Goal: Task Accomplishment & Management: Manage account settings

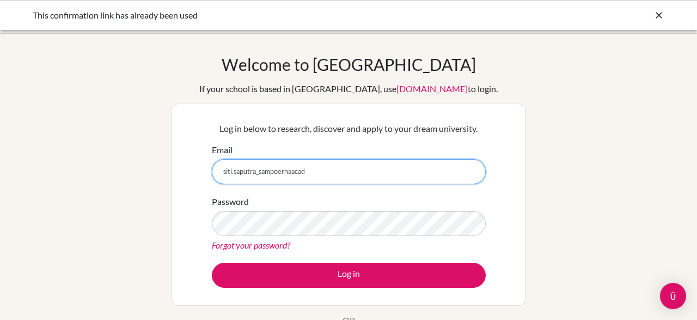
click at [313, 170] on input "siti.saputra_sampoernaacad" at bounding box center [349, 171] width 274 height 25
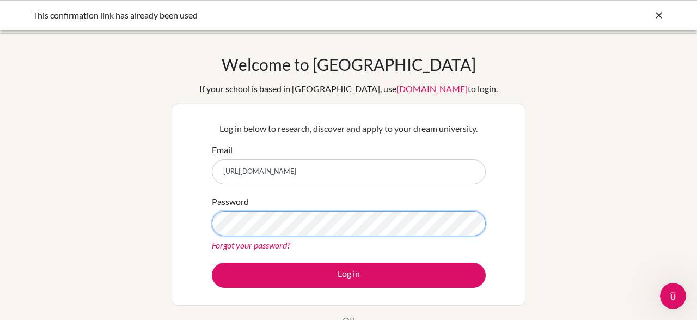
click at [212, 262] on button "Log in" at bounding box center [349, 274] width 274 height 25
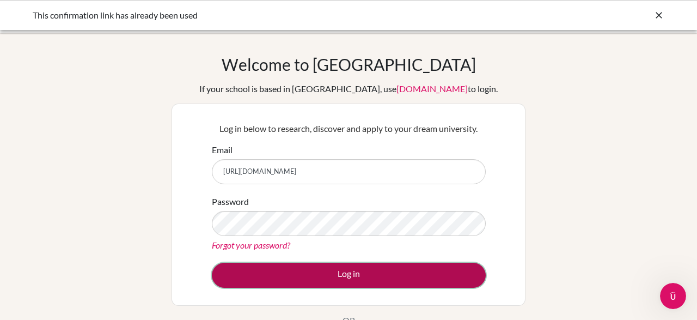
click at [413, 266] on button "Log in" at bounding box center [349, 274] width 274 height 25
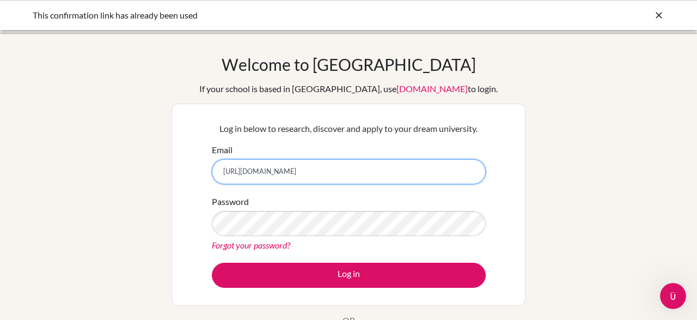
click at [259, 173] on input "[URL][DOMAIN_NAME]" at bounding box center [349, 171] width 274 height 25
type input "[EMAIL_ADDRESS][DOMAIN_NAME]"
click at [212, 262] on button "Log in" at bounding box center [349, 274] width 274 height 25
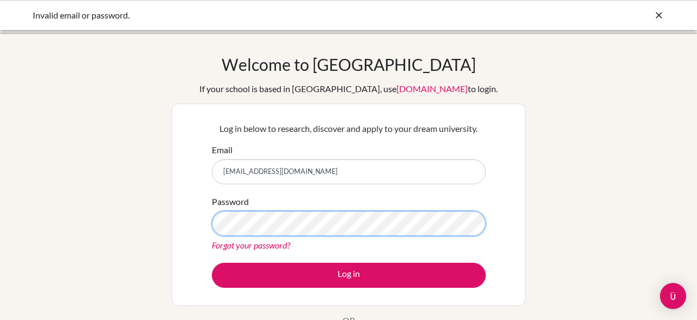
click at [212, 262] on button "Log in" at bounding box center [349, 274] width 274 height 25
